Goal: Task Accomplishment & Management: Use online tool/utility

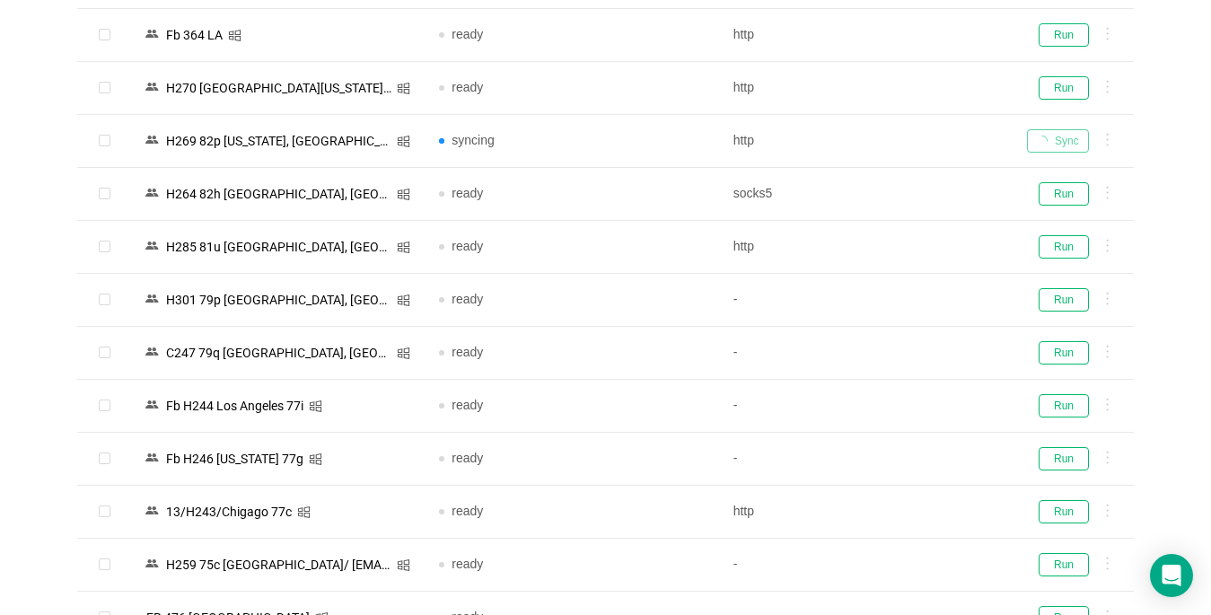
scroll to position [360, 0]
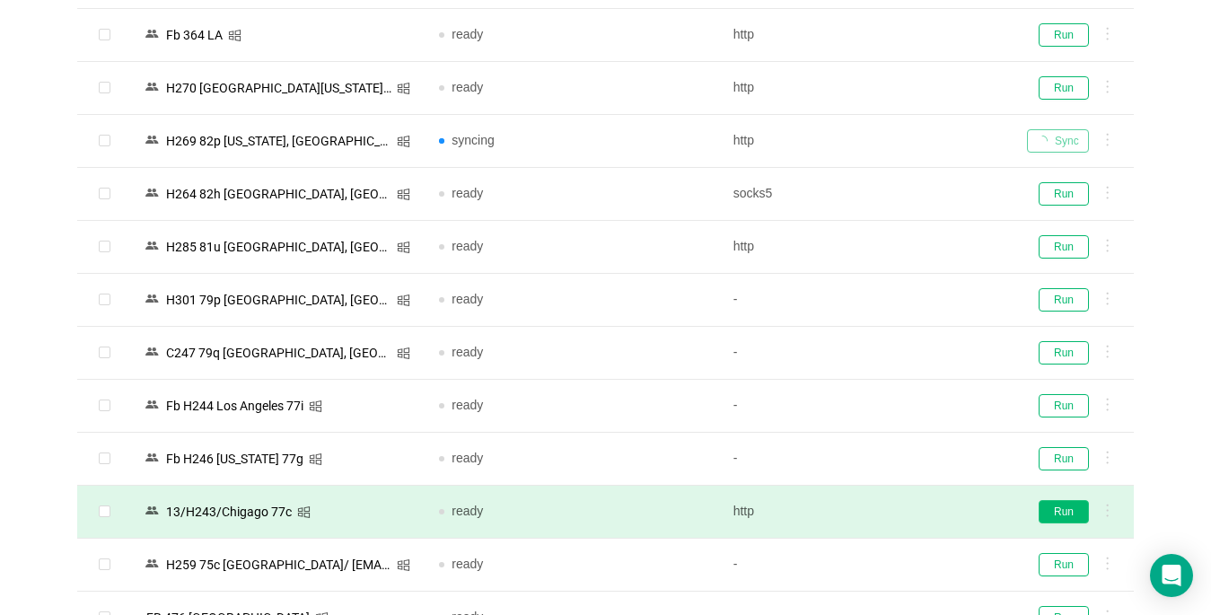
click at [1071, 515] on button "Run" at bounding box center [1064, 511] width 50 height 23
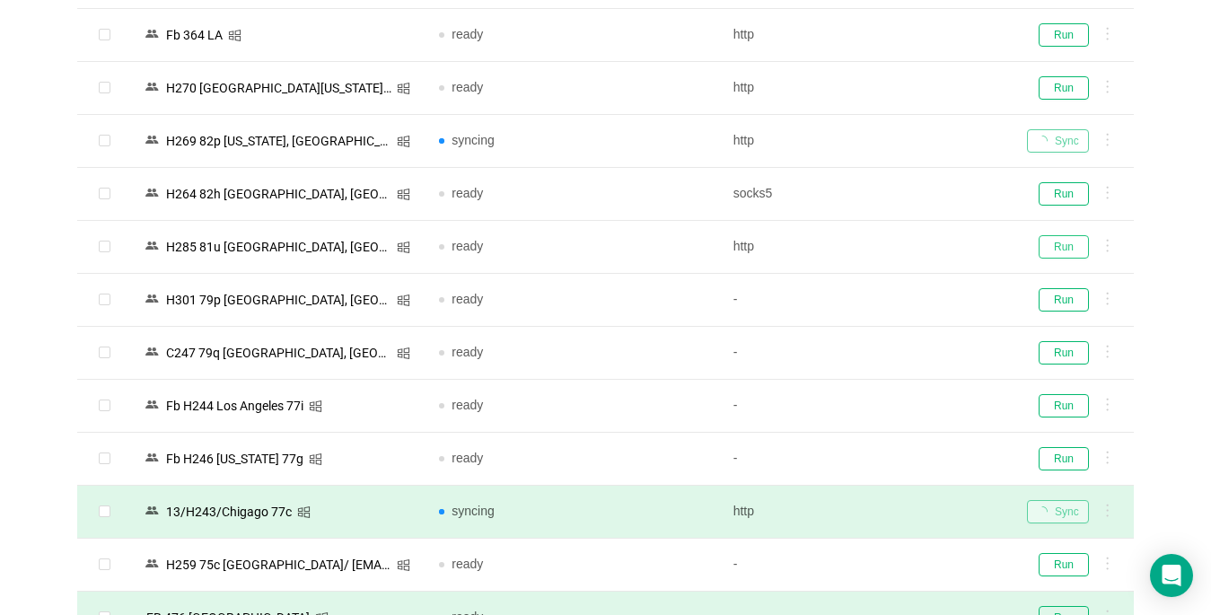
click at [1066, 242] on button "Run" at bounding box center [1064, 246] width 50 height 23
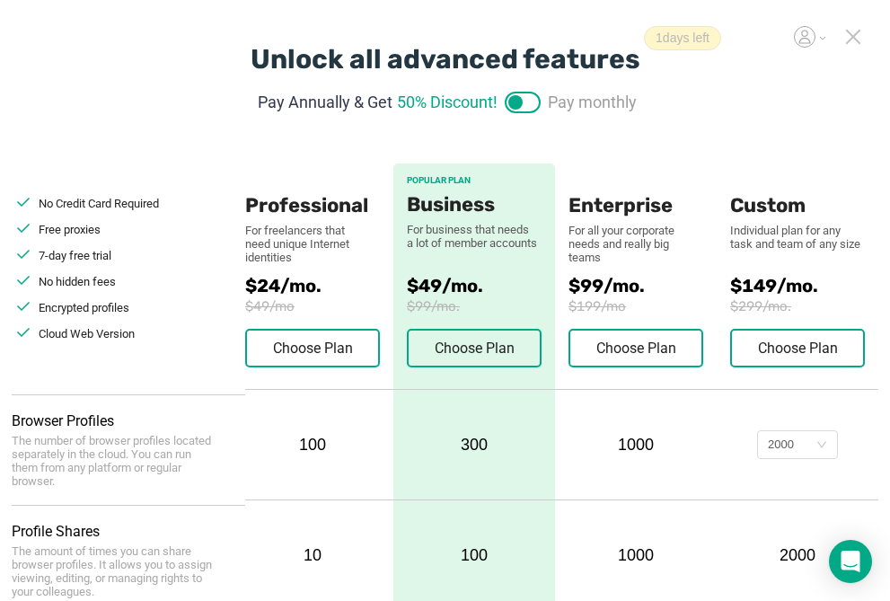
click at [852, 34] on icon at bounding box center [853, 37] width 16 height 16
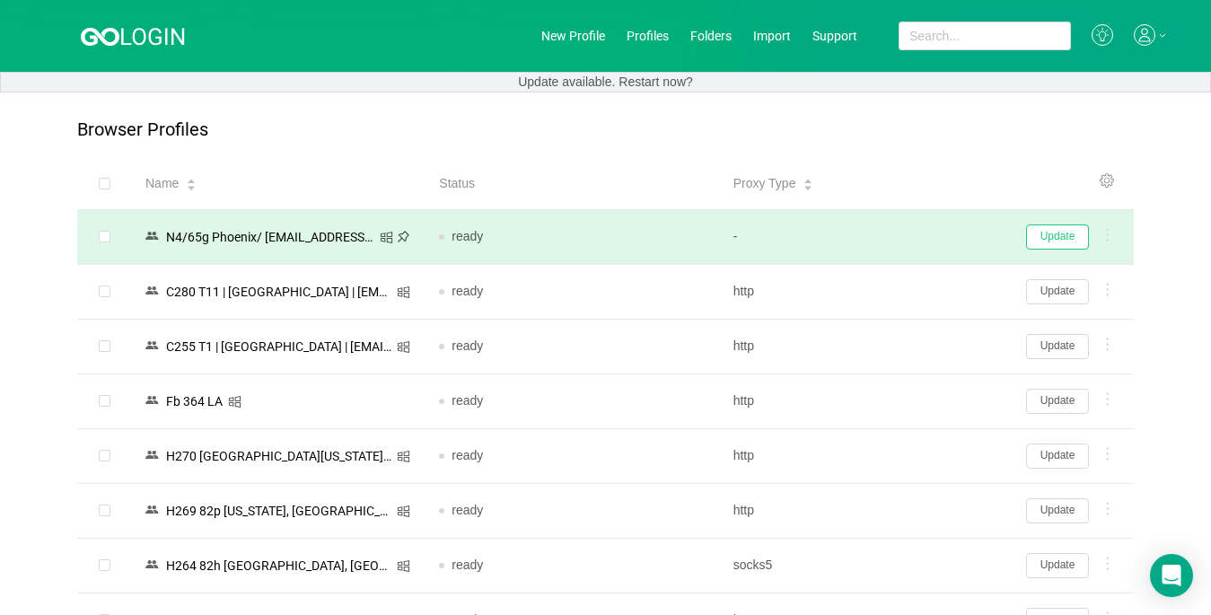
click at [904, 242] on button "Update" at bounding box center [1057, 237] width 63 height 25
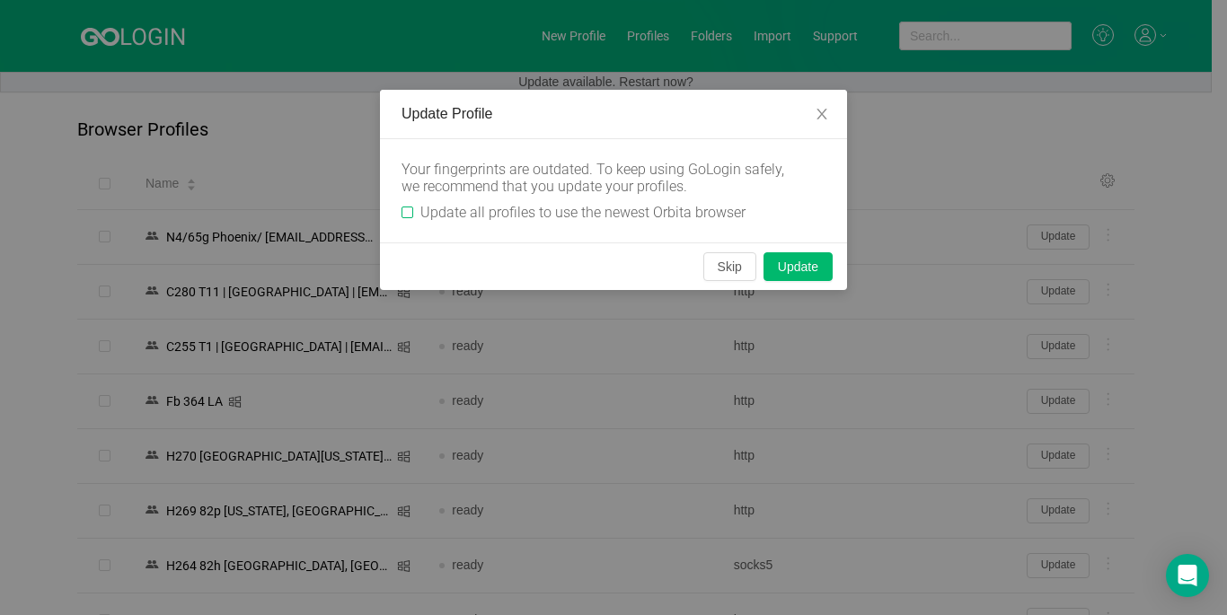
click at [405, 207] on input "Update all profiles to use the newest Orbita browser" at bounding box center [407, 213] width 12 height 12
checkbox input "true"
click at [736, 260] on button "Skip" at bounding box center [729, 266] width 53 height 29
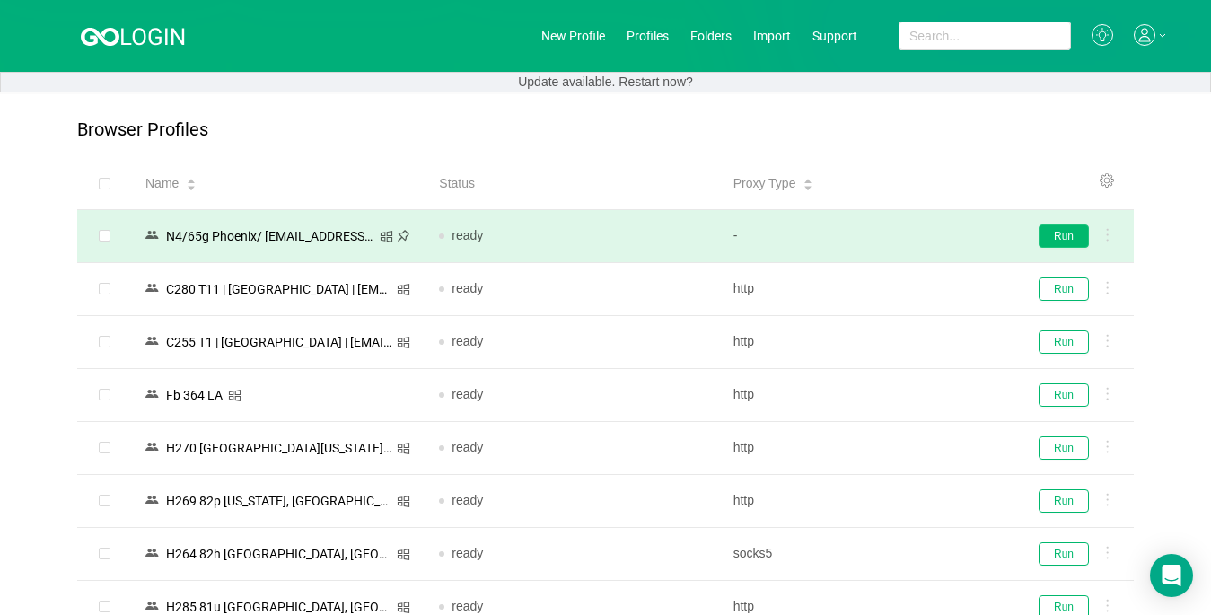
click at [904, 235] on button "Run" at bounding box center [1064, 236] width 50 height 23
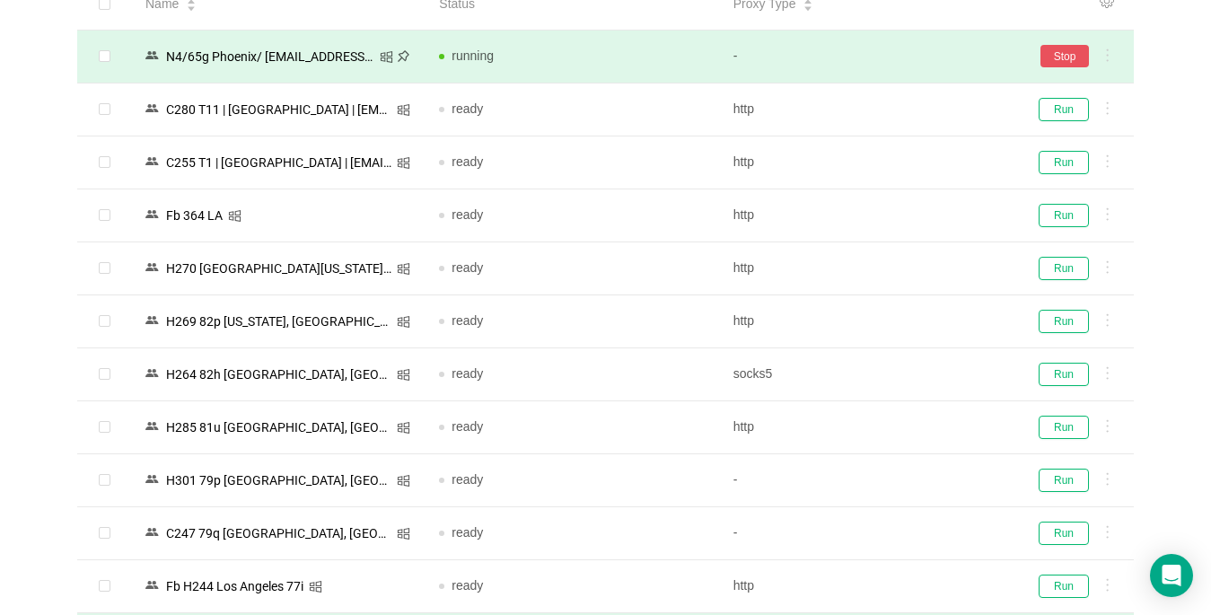
scroll to position [359, 0]
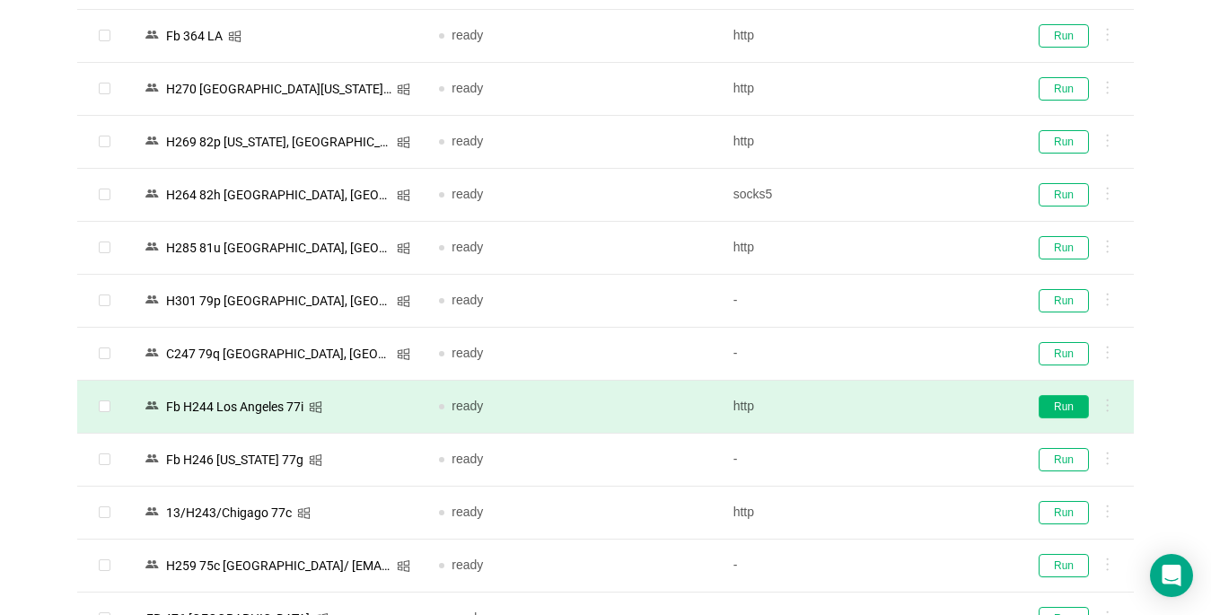
click at [904, 410] on button "Run" at bounding box center [1064, 406] width 50 height 23
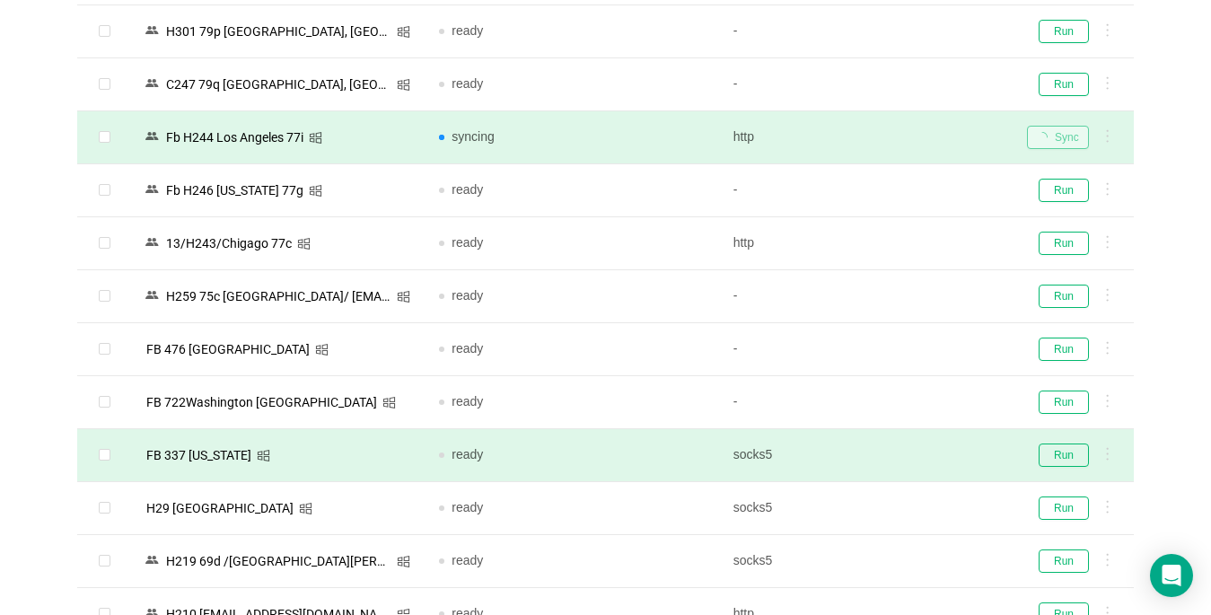
scroll to position [808, 0]
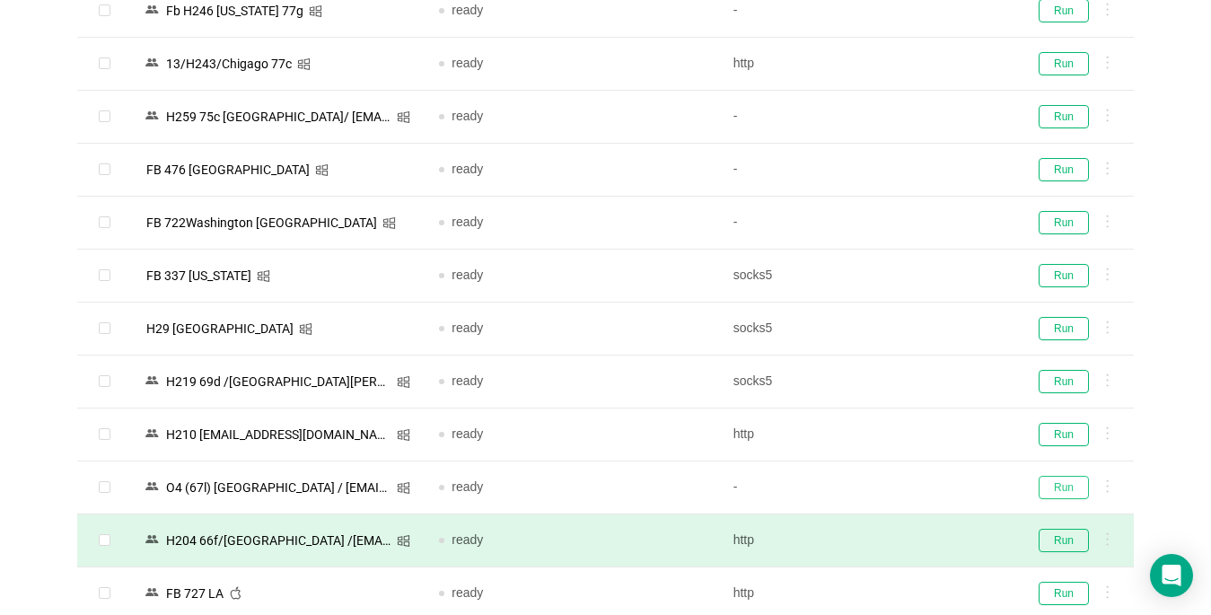
click at [904, 482] on button "Run" at bounding box center [1064, 487] width 50 height 23
click at [904, 537] on button "Run" at bounding box center [1064, 540] width 50 height 23
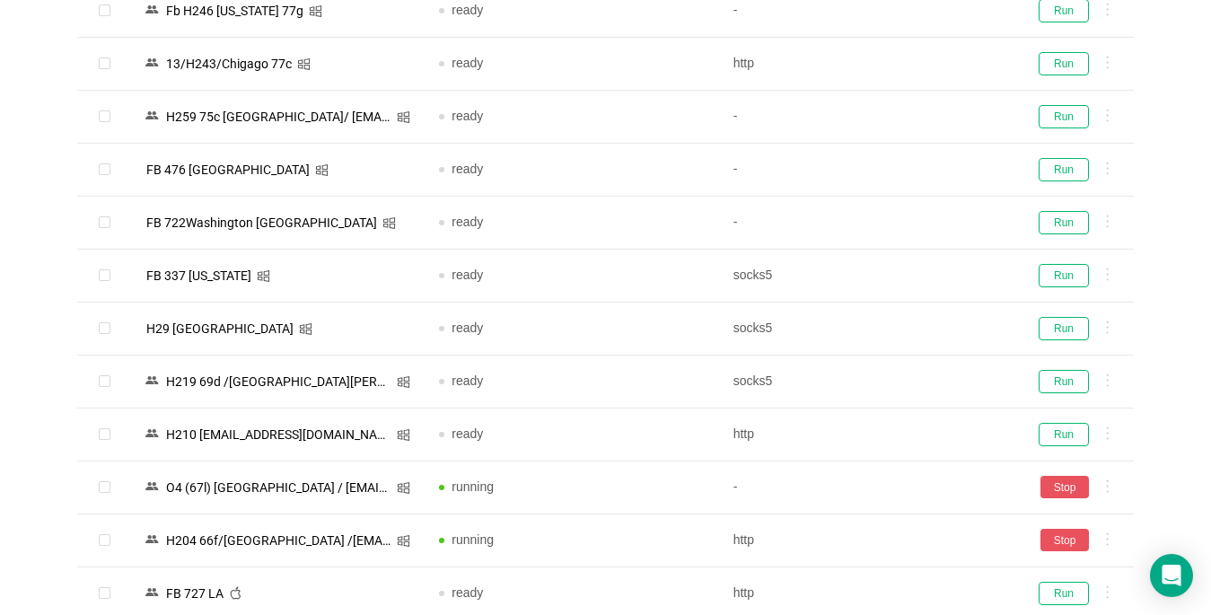
scroll to position [1167, 0]
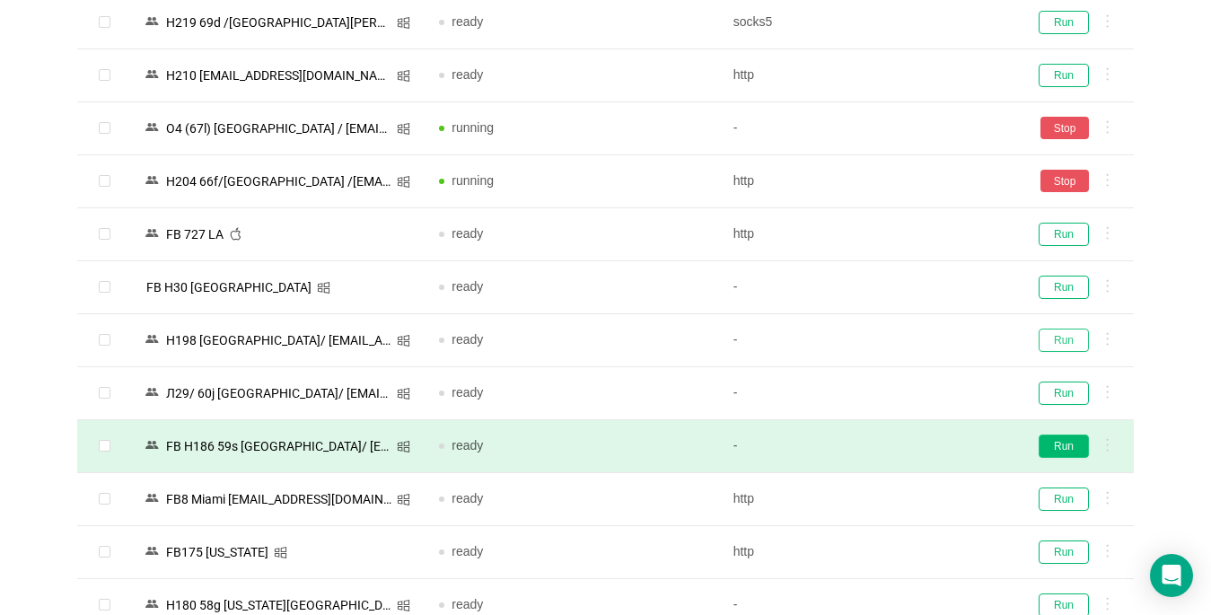
click at [904, 345] on button "Run" at bounding box center [1064, 340] width 50 height 23
click at [904, 446] on button "Run" at bounding box center [1064, 446] width 50 height 23
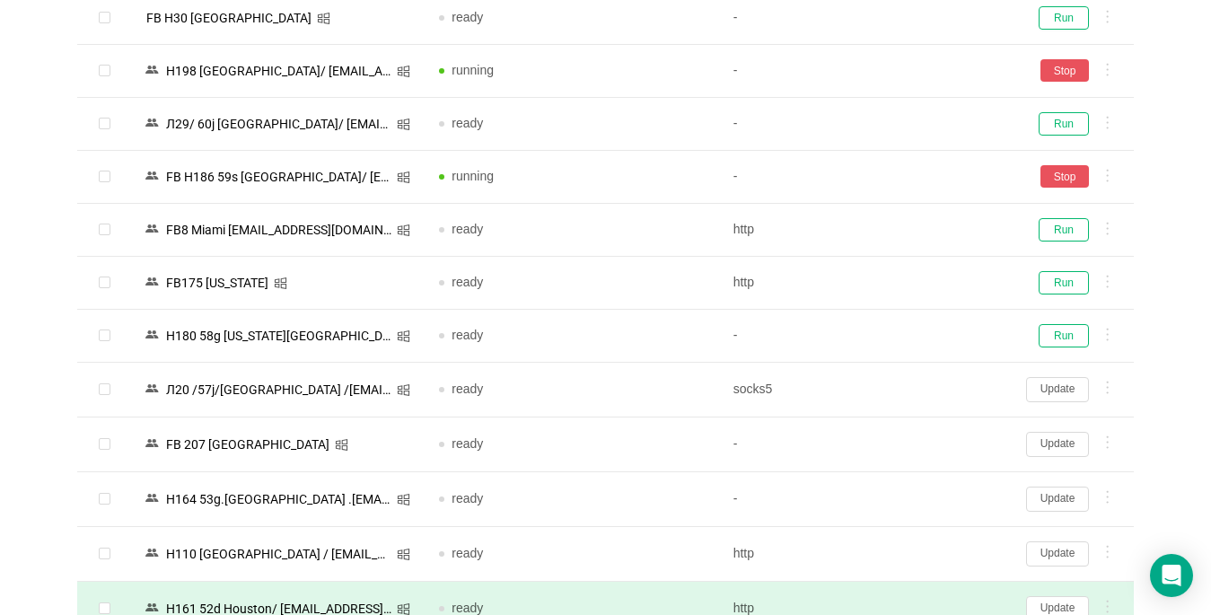
scroll to position [1616, 0]
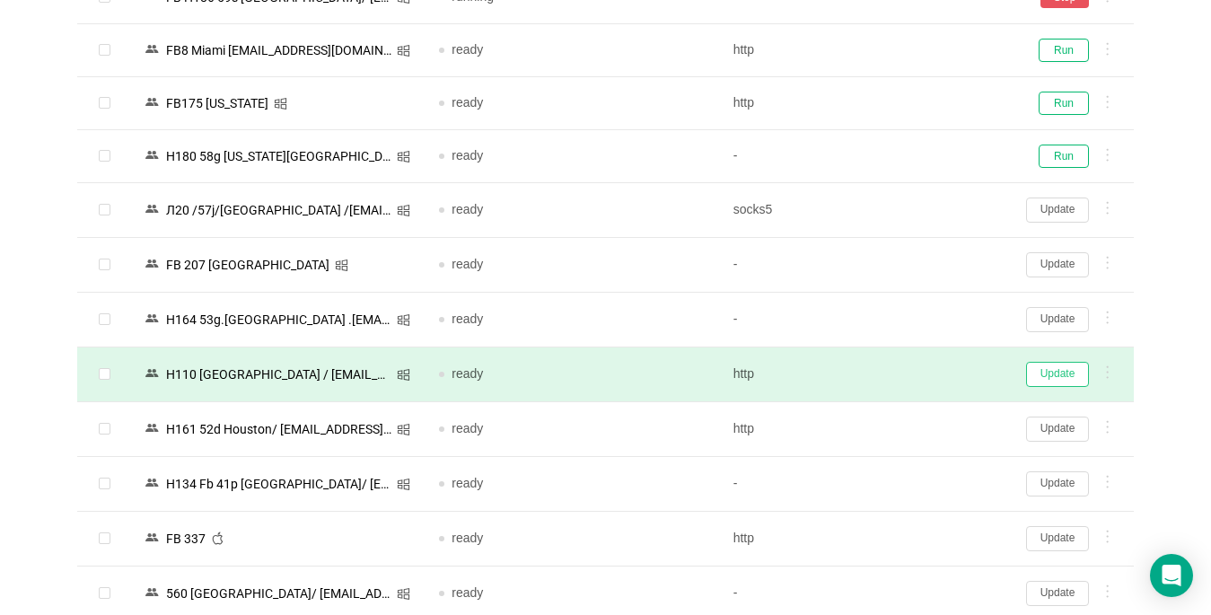
click at [904, 373] on button "Update" at bounding box center [1057, 374] width 63 height 25
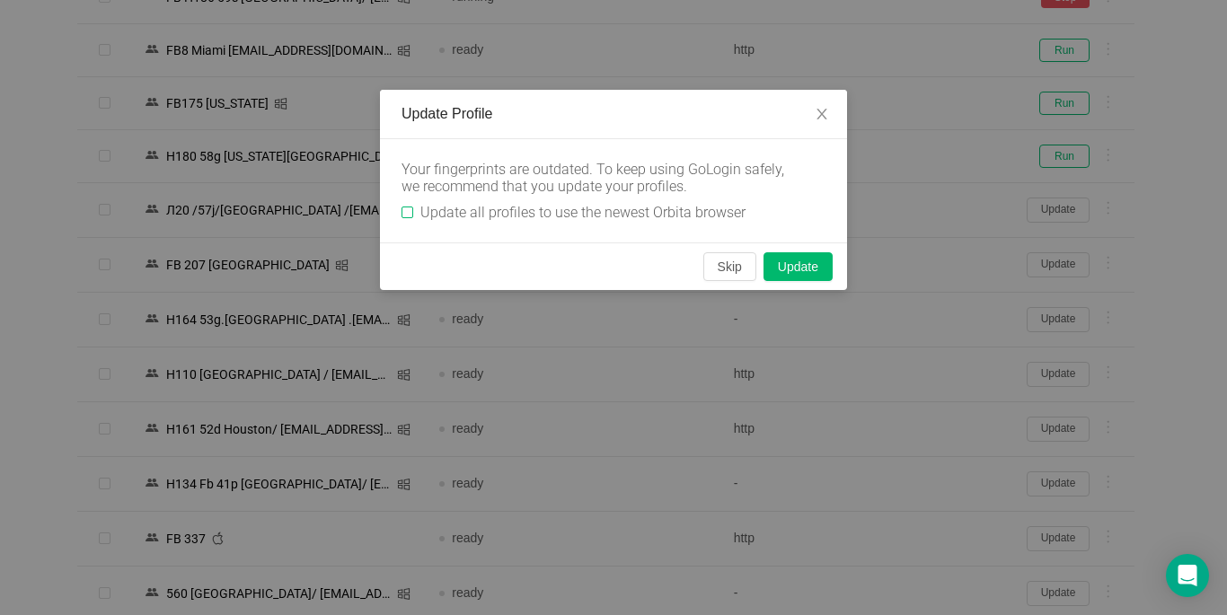
click at [410, 210] on input "Update all profiles to use the newest Orbita browser" at bounding box center [407, 213] width 12 height 12
checkbox input "true"
click at [717, 269] on button "Skip" at bounding box center [729, 266] width 53 height 29
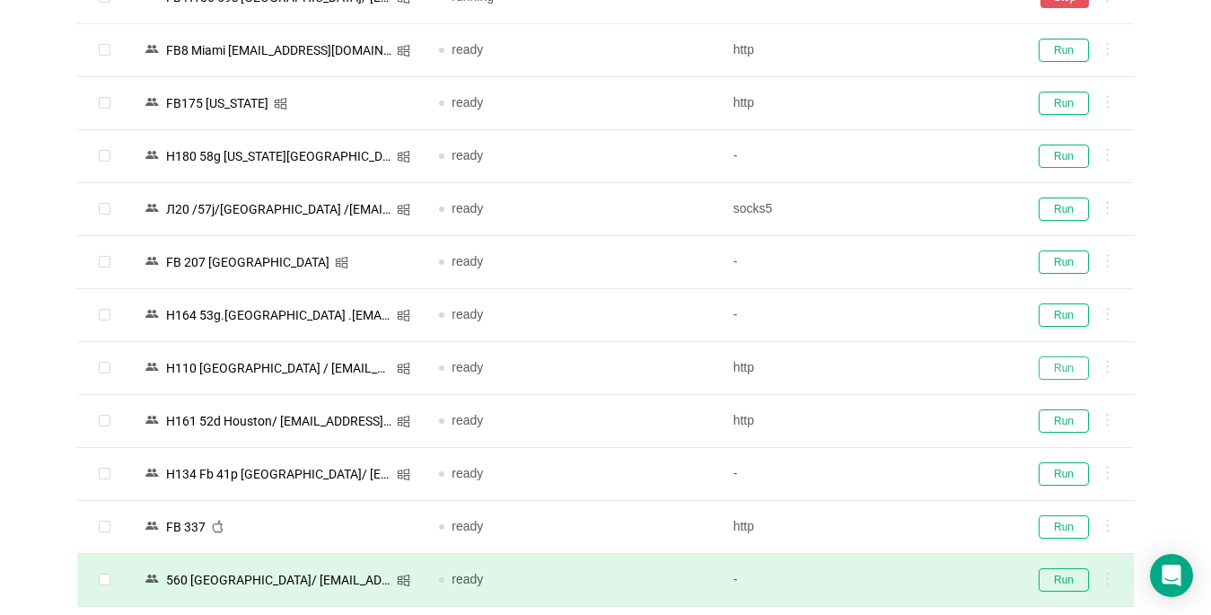
drag, startPoint x: 1055, startPoint y: 367, endPoint x: 551, endPoint y: 600, distance: 555.7
click at [904, 367] on button "Run" at bounding box center [1064, 368] width 50 height 23
click at [904, 422] on button "Run" at bounding box center [1064, 421] width 50 height 23
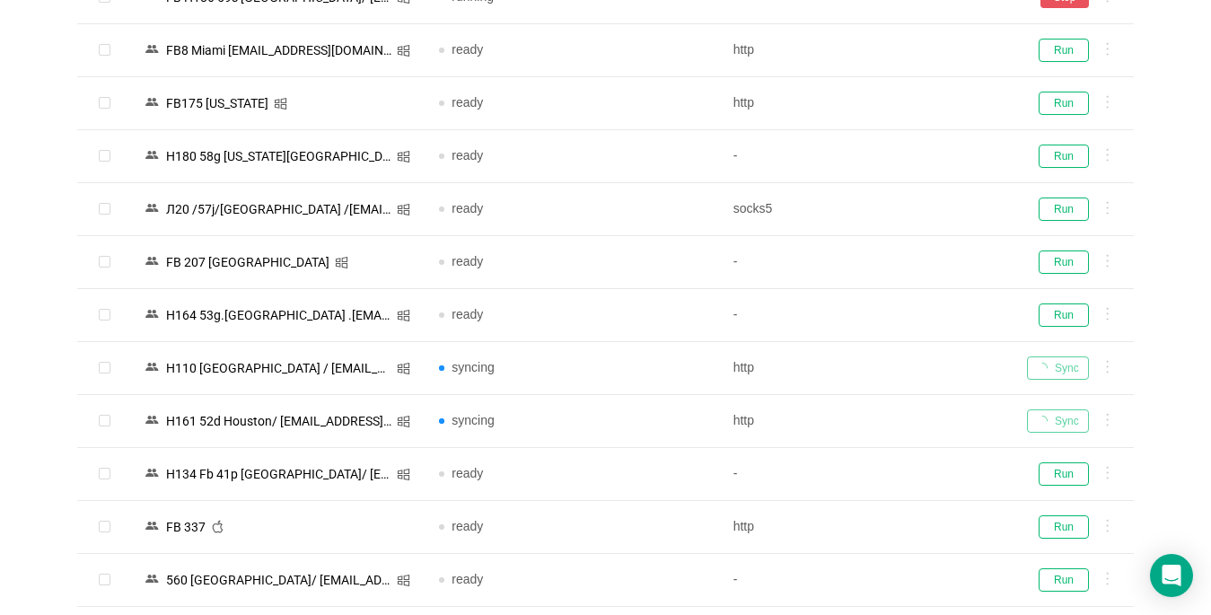
scroll to position [1886, 0]
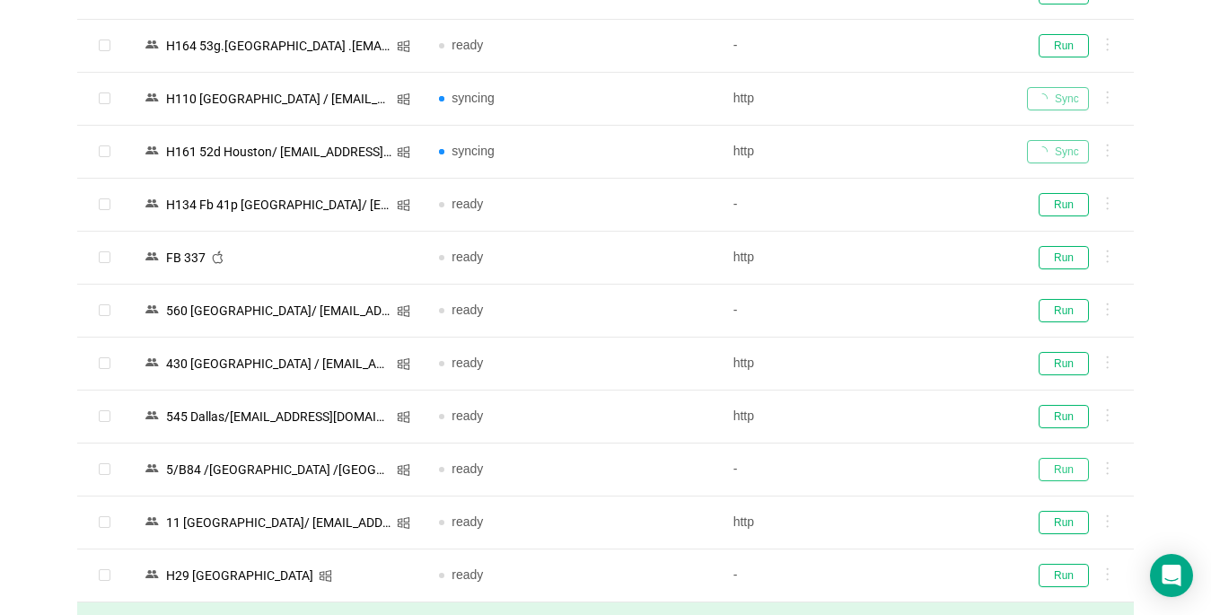
drag, startPoint x: 1057, startPoint y: 467, endPoint x: 552, endPoint y: 614, distance: 525.8
click at [904, 468] on button "Run" at bounding box center [1064, 469] width 50 height 23
click at [904, 366] on button "Run" at bounding box center [1064, 363] width 50 height 23
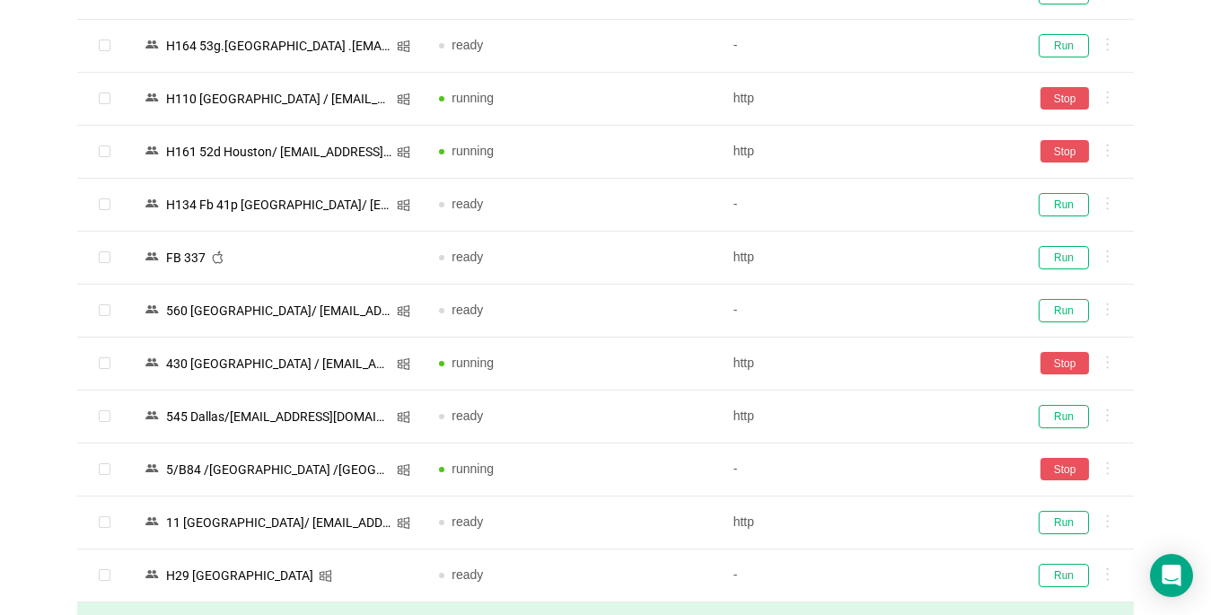
scroll to position [2155, 0]
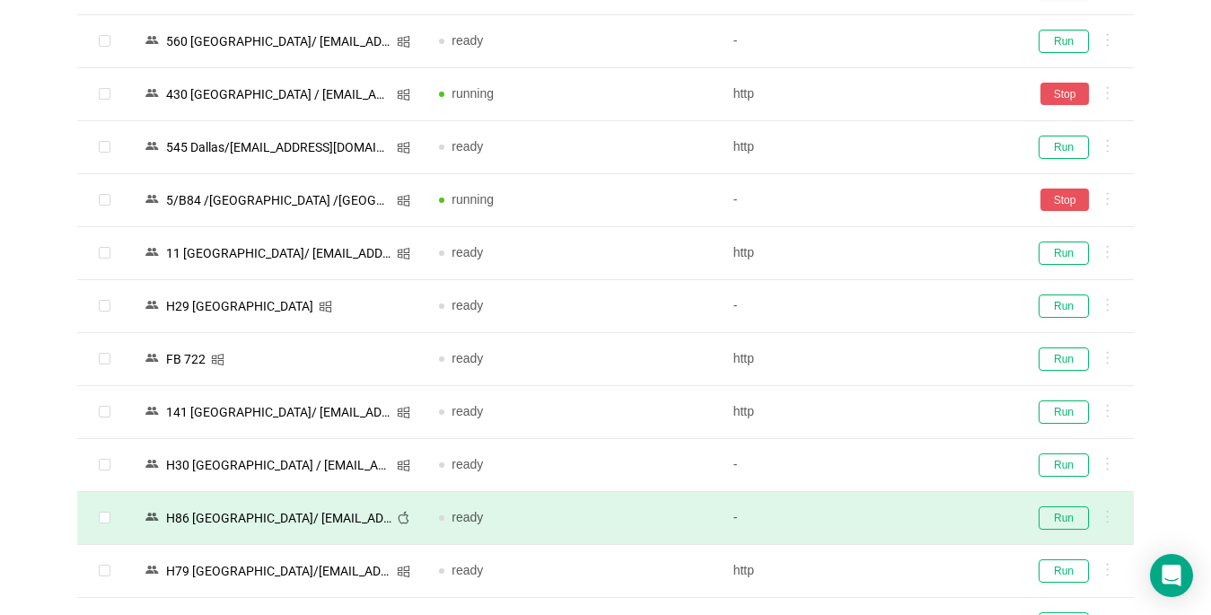
click at [904, 392] on td "Run" at bounding box center [1073, 412] width 121 height 53
click at [904, 501] on td "Run" at bounding box center [1073, 518] width 121 height 53
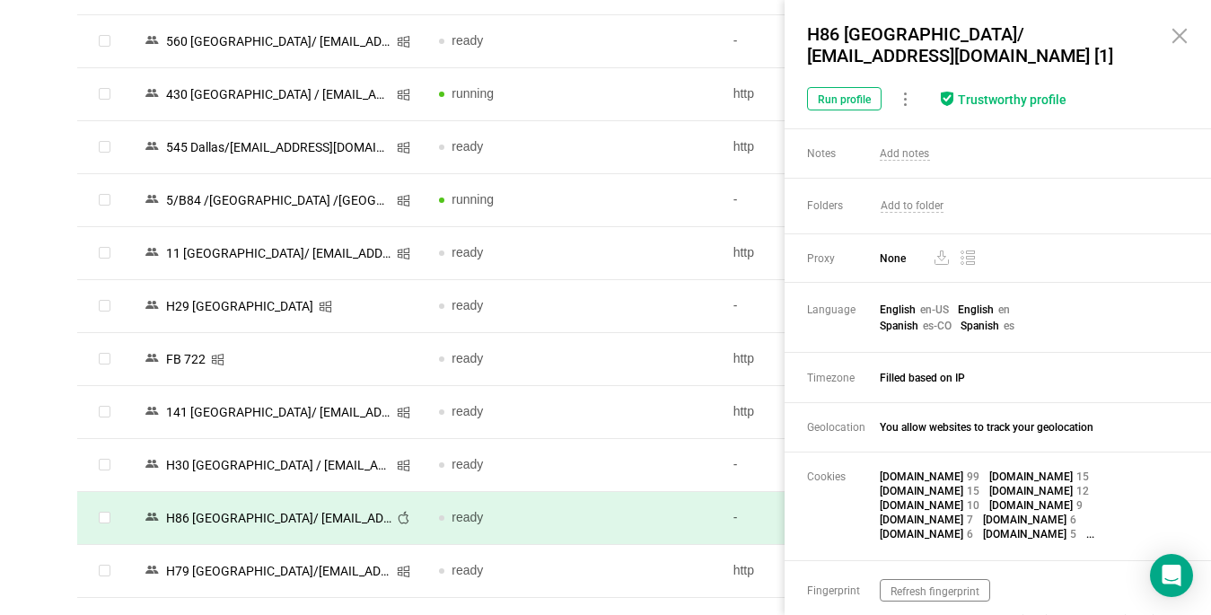
scroll to position [2335, 0]
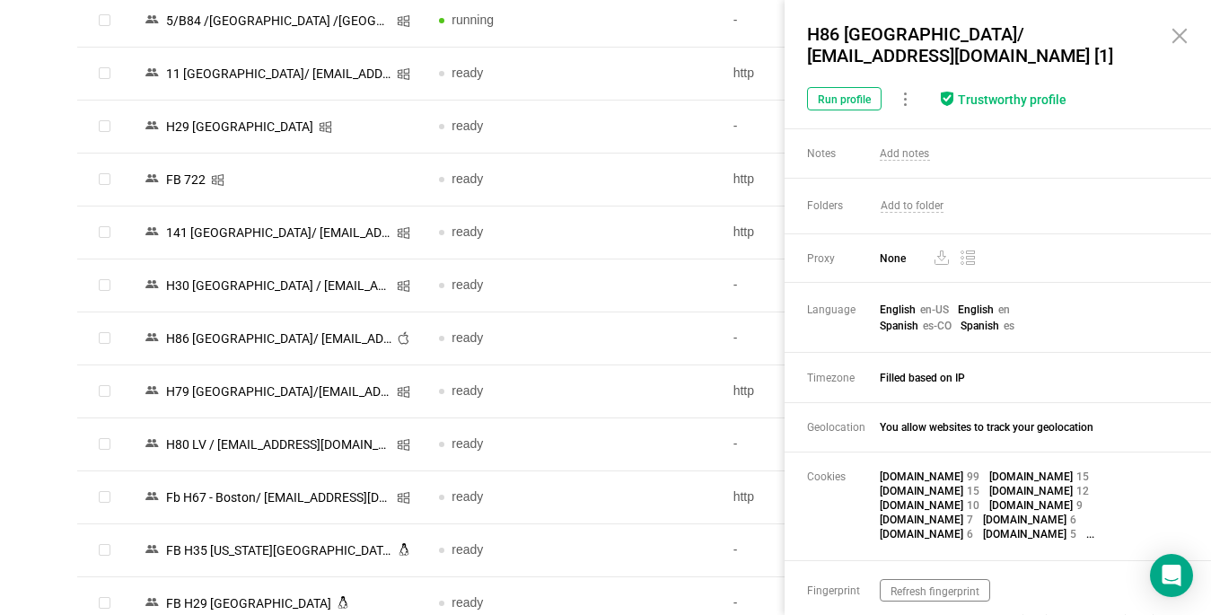
click at [904, 37] on icon at bounding box center [1180, 36] width 22 height 22
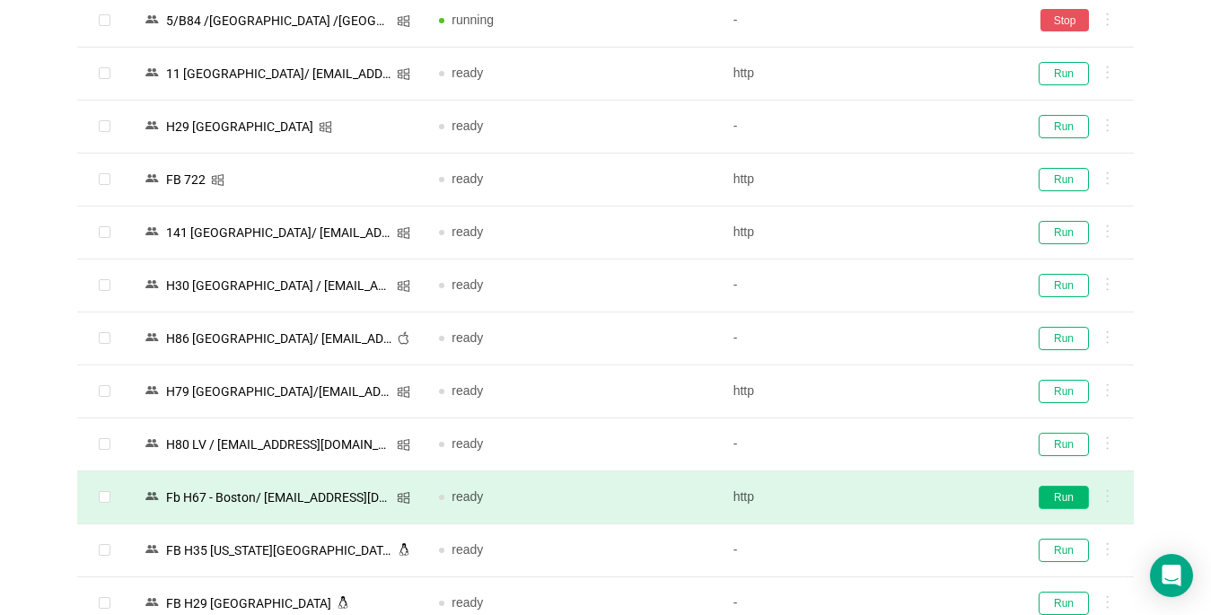
click at [904, 491] on button "Run" at bounding box center [1064, 497] width 50 height 23
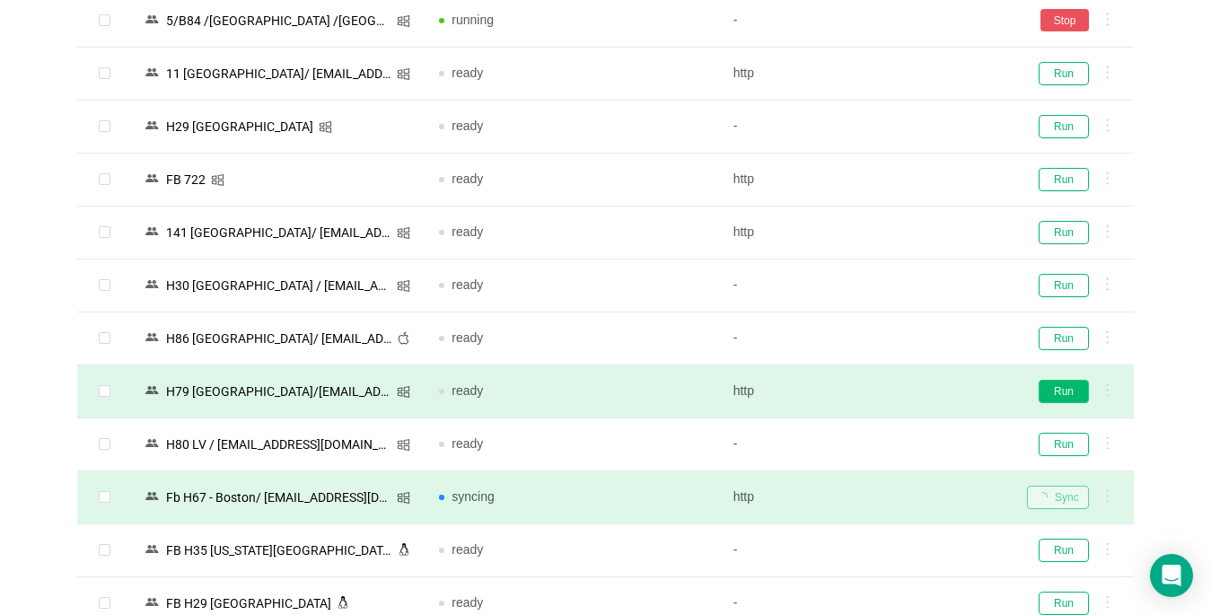
click at [904, 387] on button "Run" at bounding box center [1064, 391] width 50 height 23
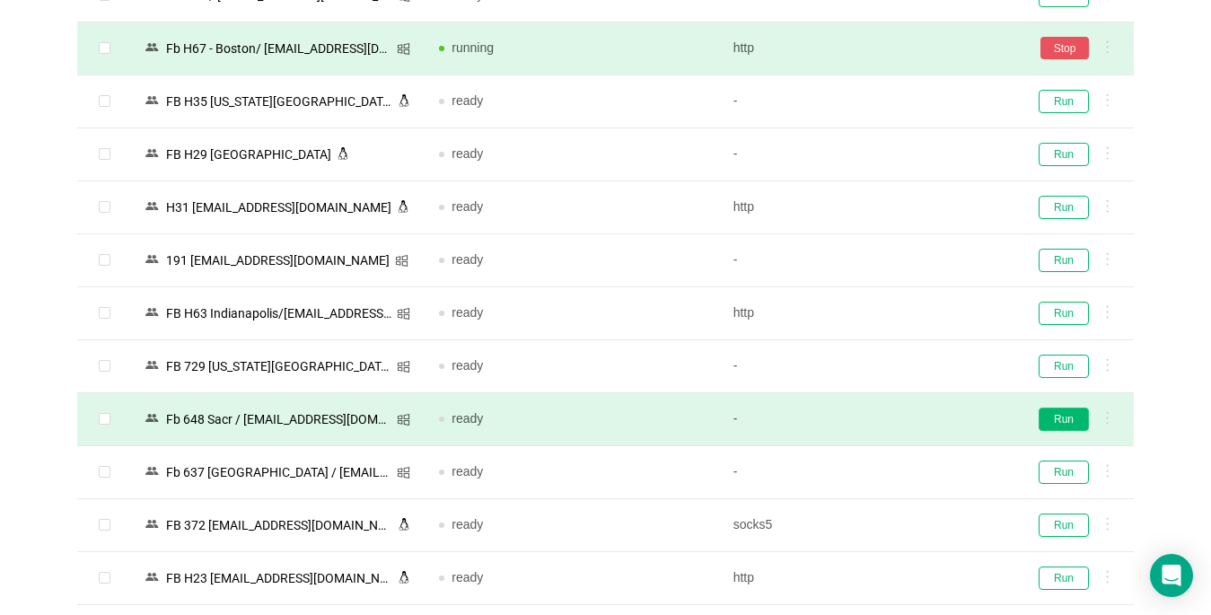
click at [904, 416] on button "Run" at bounding box center [1064, 419] width 50 height 23
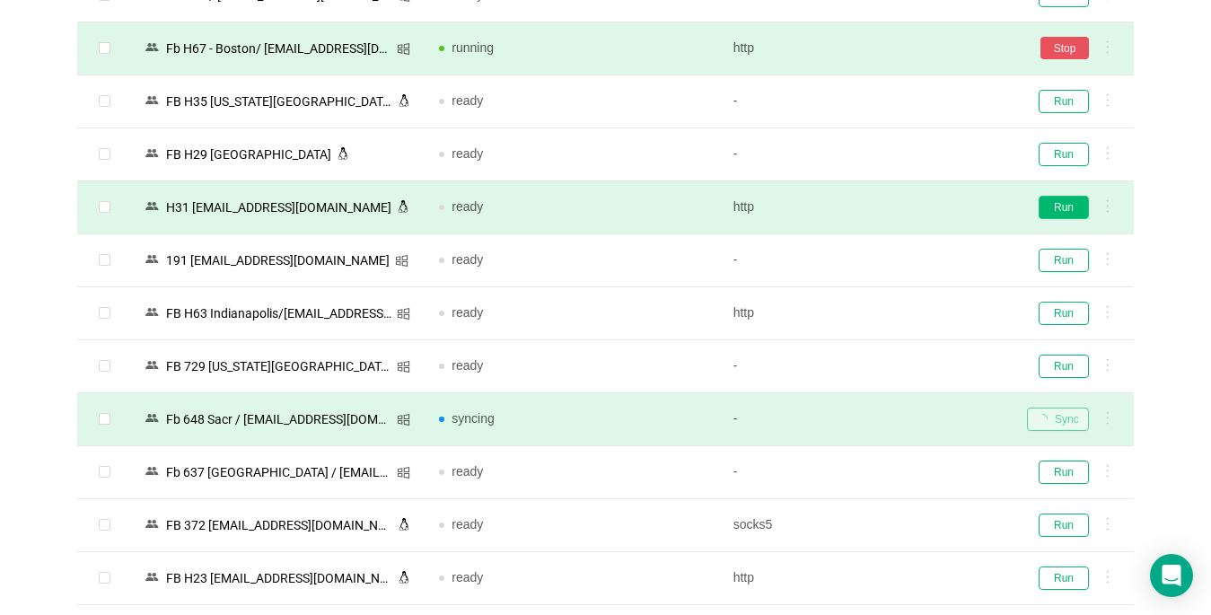
click at [904, 207] on button "Run" at bounding box center [1064, 207] width 50 height 23
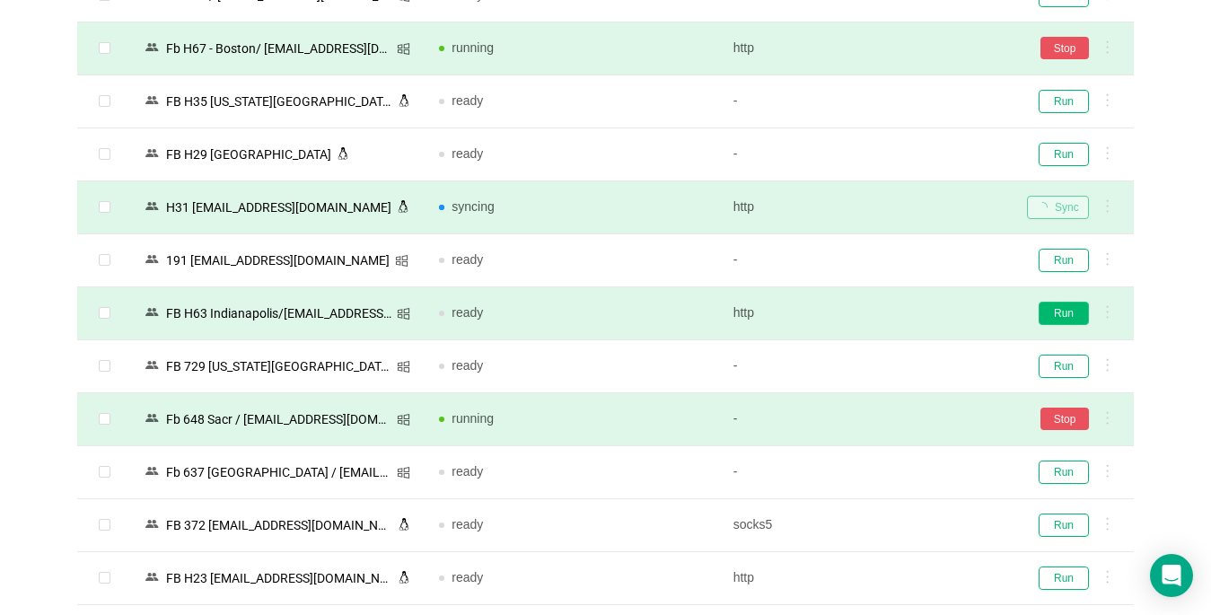
click at [904, 311] on button "Run" at bounding box center [1064, 313] width 50 height 23
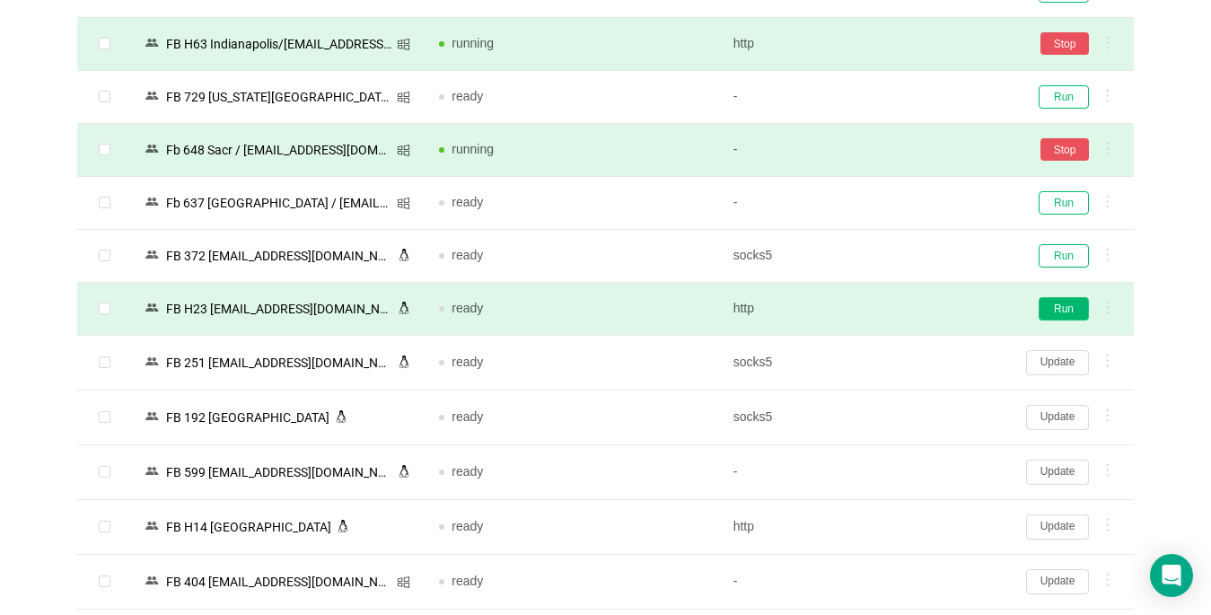
click at [904, 309] on button "Run" at bounding box center [1064, 308] width 50 height 23
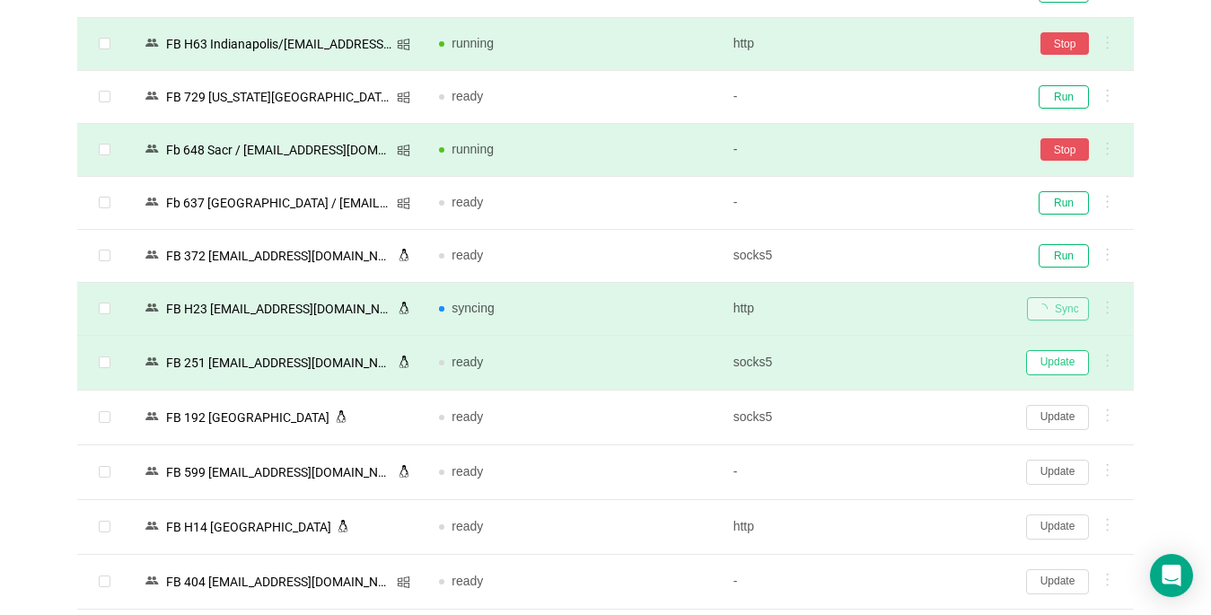
click at [904, 365] on button "Update" at bounding box center [1057, 362] width 63 height 25
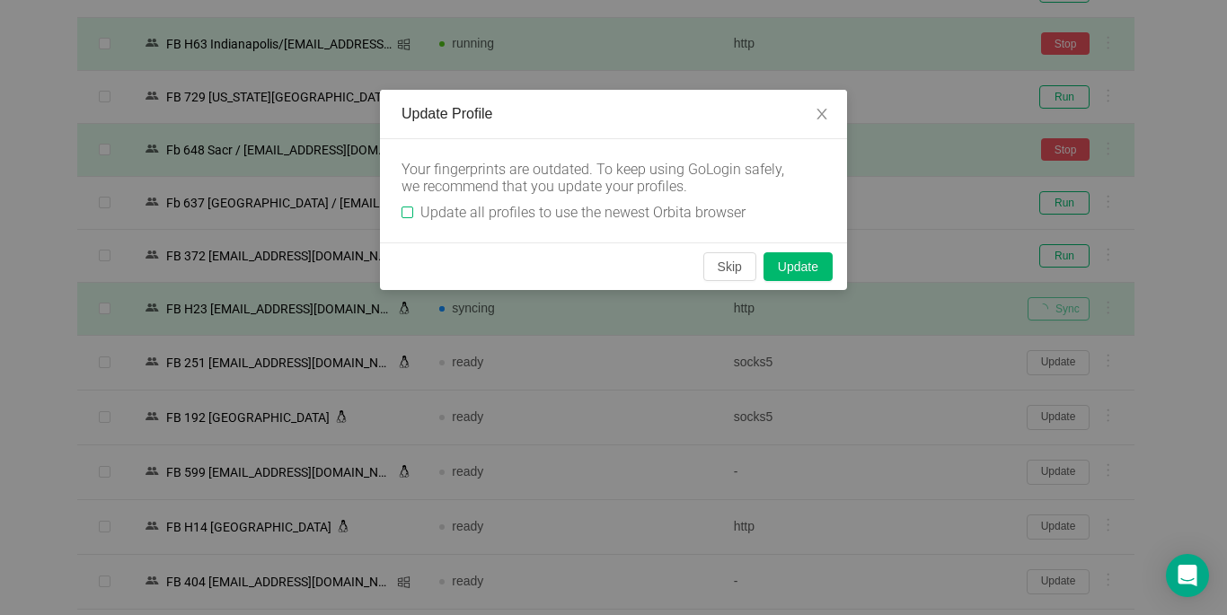
click at [405, 215] on input "Update all profiles to use the newest Orbita browser" at bounding box center [407, 213] width 12 height 12
checkbox input "true"
click at [725, 260] on button "Skip" at bounding box center [729, 266] width 53 height 29
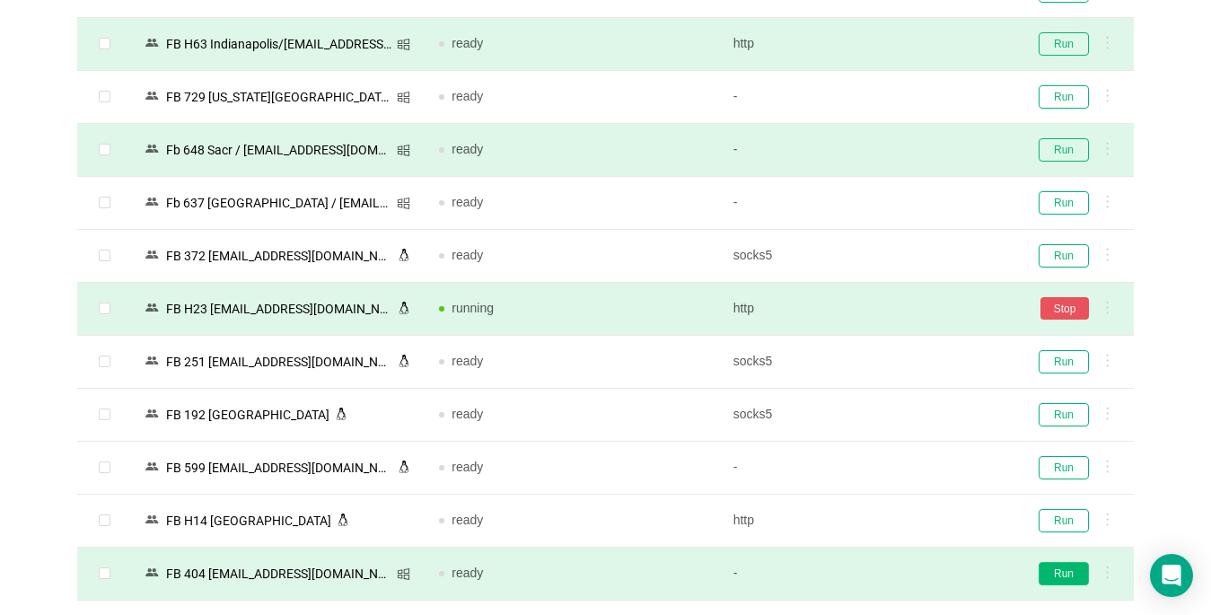
click at [904, 574] on button "Run" at bounding box center [1064, 573] width 50 height 23
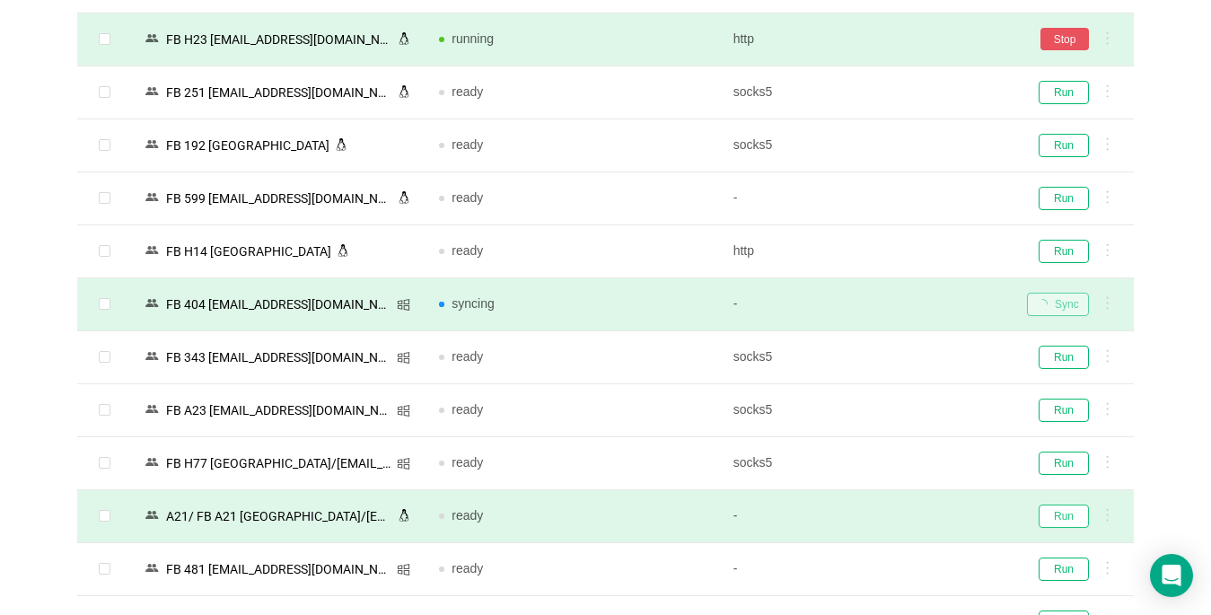
click at [904, 515] on button "Run" at bounding box center [1064, 516] width 50 height 23
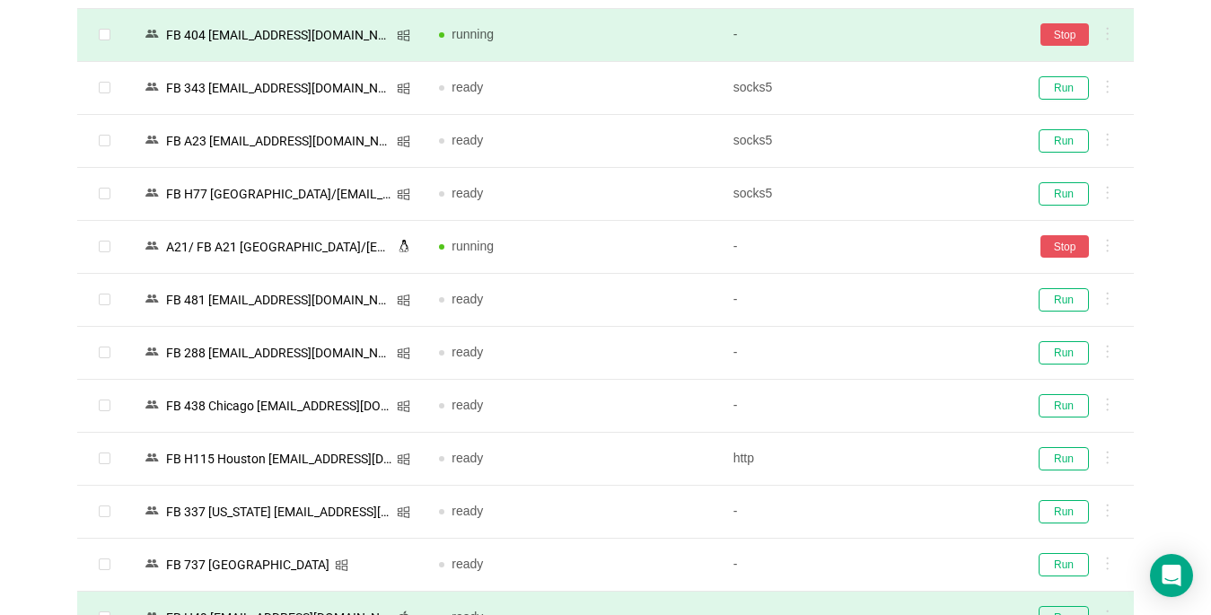
scroll to position [3772, 0]
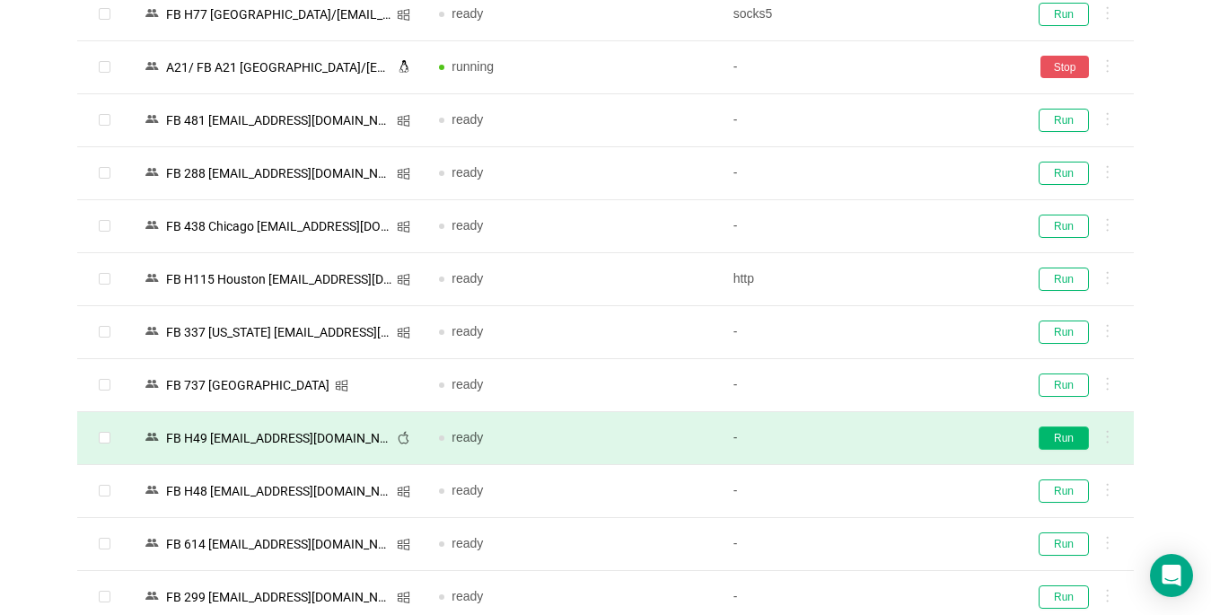
click at [904, 437] on button "Run" at bounding box center [1064, 438] width 50 height 23
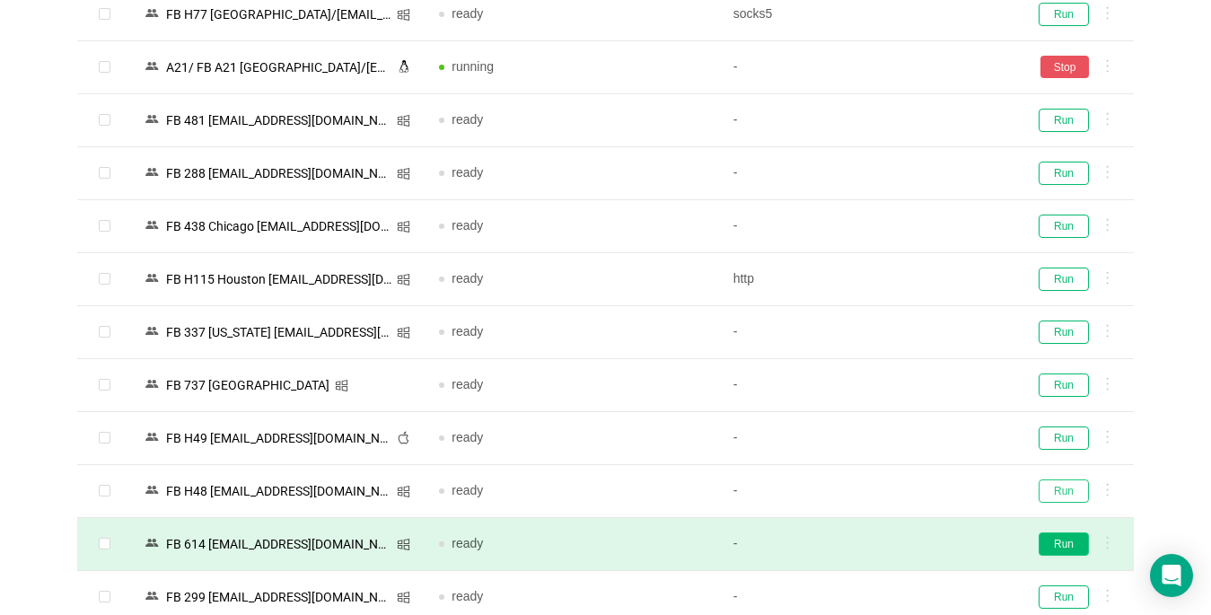
click at [904, 492] on button "Run" at bounding box center [1064, 491] width 50 height 23
click at [904, 544] on button "Run" at bounding box center [1064, 544] width 50 height 23
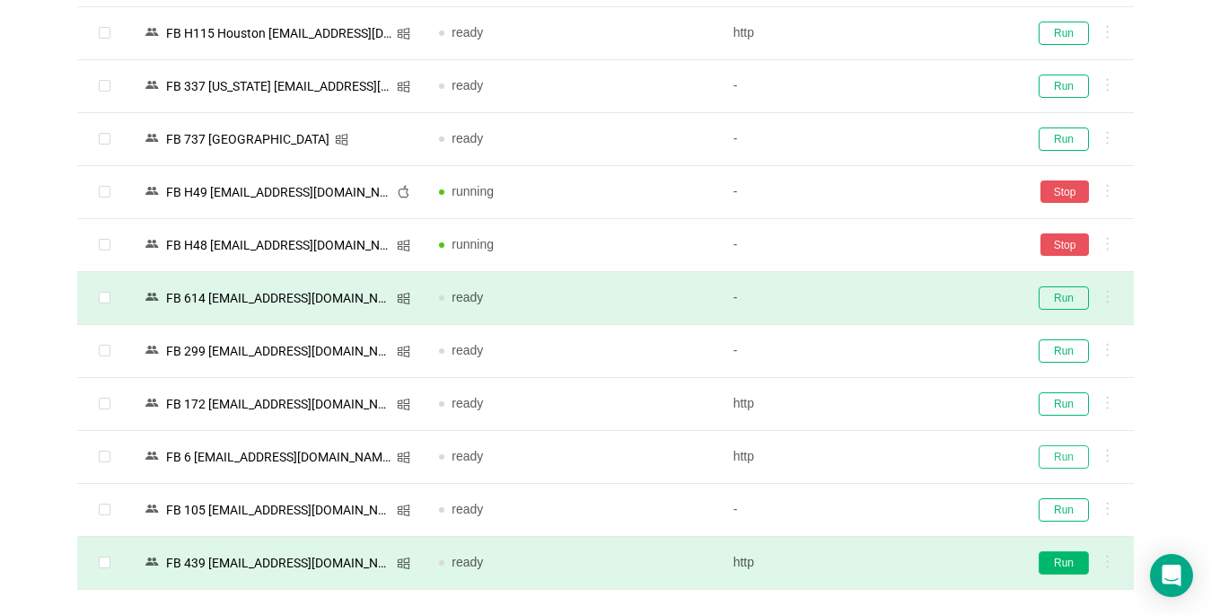
drag, startPoint x: 1058, startPoint y: 462, endPoint x: 1070, endPoint y: 559, distance: 96.8
click at [904, 559] on button "Run" at bounding box center [1064, 562] width 50 height 23
